Goal: Navigation & Orientation: Find specific page/section

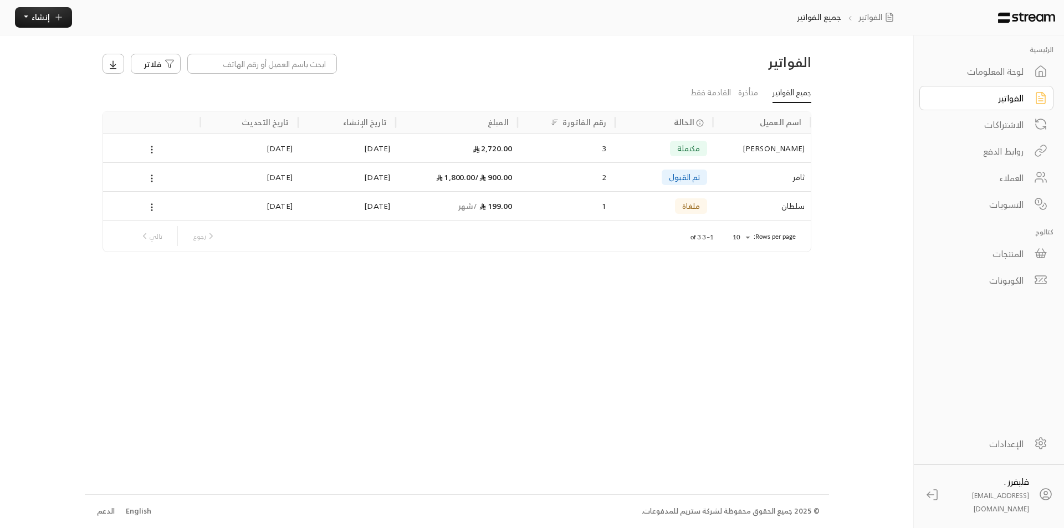
click at [1023, 204] on div "التسويات" at bounding box center [978, 204] width 89 height 13
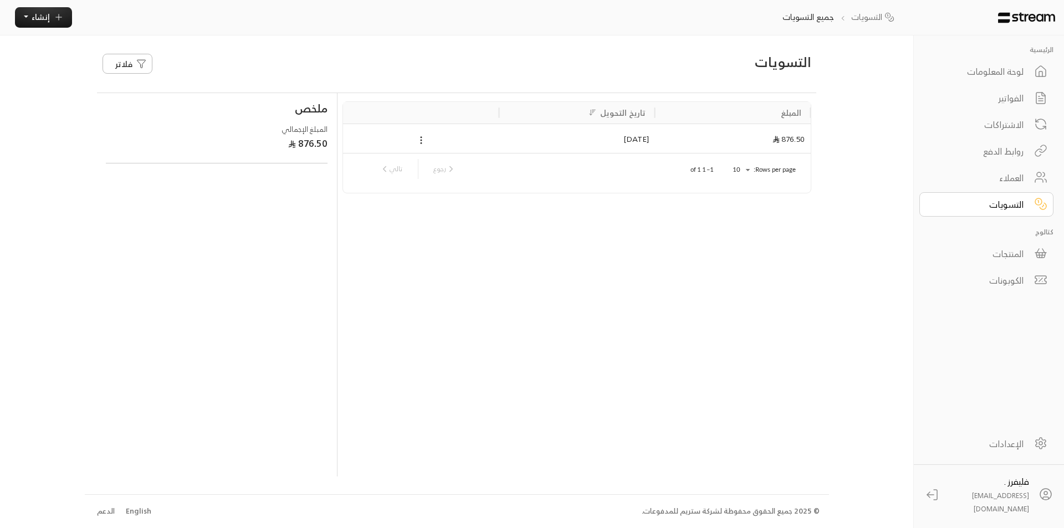
click at [1025, 66] on link "لوحة المعلومات" at bounding box center [986, 71] width 134 height 24
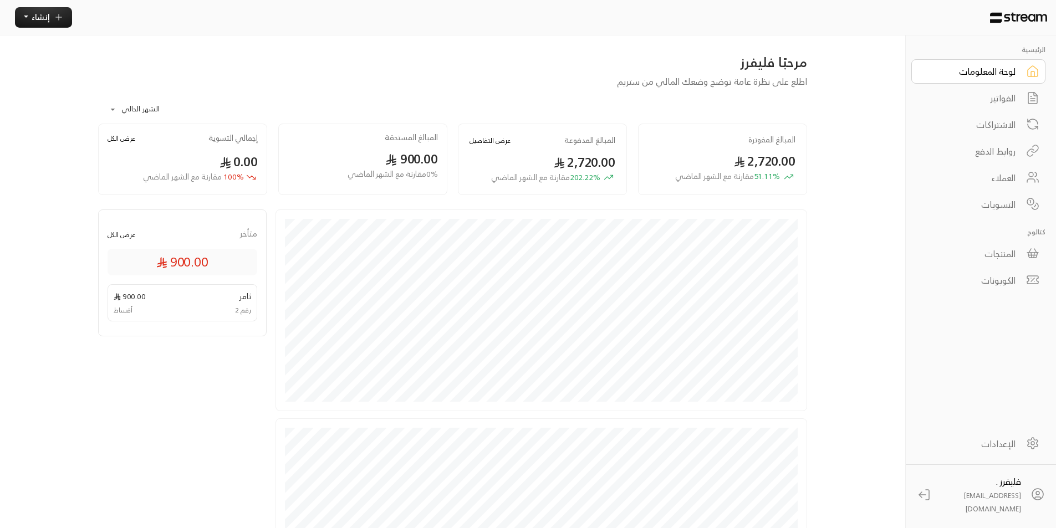
click at [1006, 200] on div "التسويات" at bounding box center [970, 204] width 89 height 13
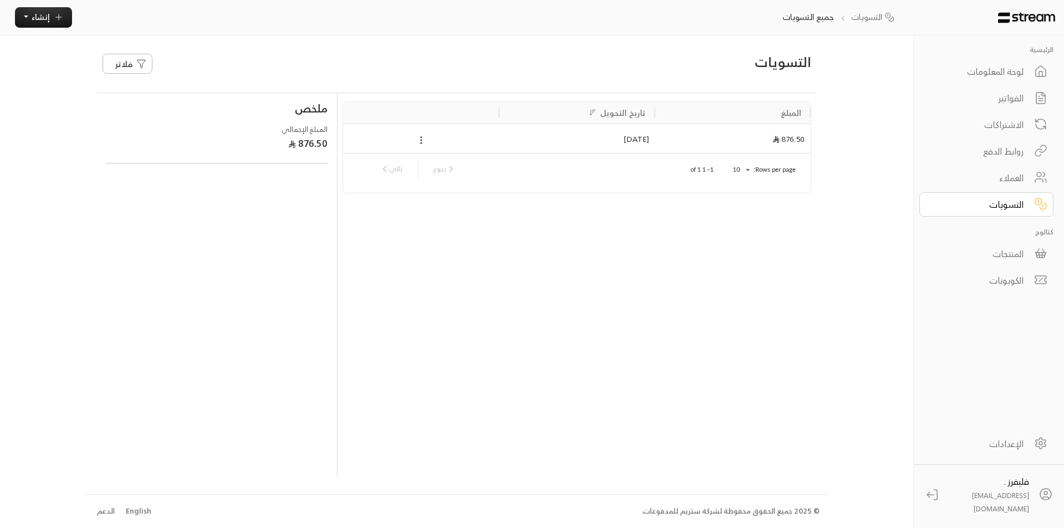
click at [747, 346] on div "المبلغ تاريخ التحويل 876.50 [DATE] Rows per page: 10 ** 1–1 of 1 رجوع تالي" at bounding box center [576, 284] width 468 height 383
